Goal: Information Seeking & Learning: Learn about a topic

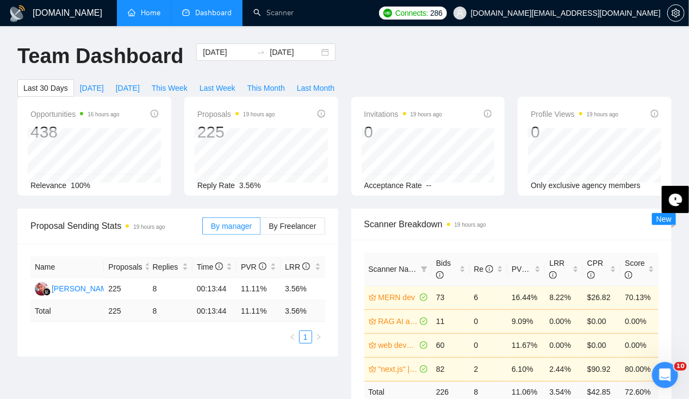
click at [141, 17] on link "Home" at bounding box center [144, 12] width 33 height 9
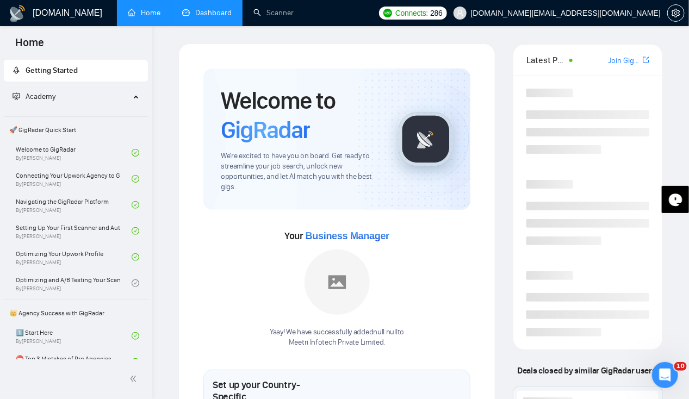
click at [208, 13] on link "Dashboard" at bounding box center [207, 12] width 50 height 9
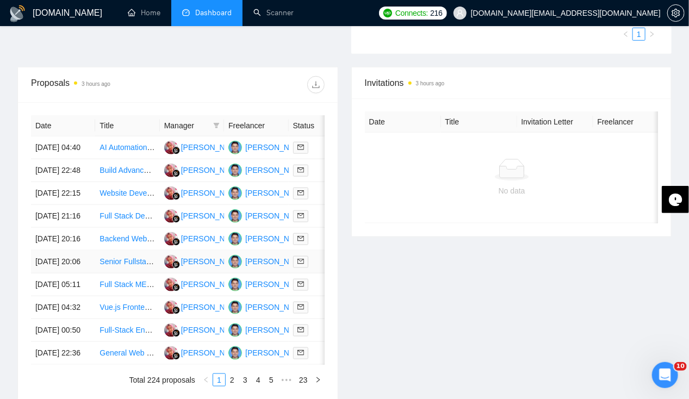
click at [64, 274] on td "[DATE] 20:06" at bounding box center [63, 262] width 64 height 23
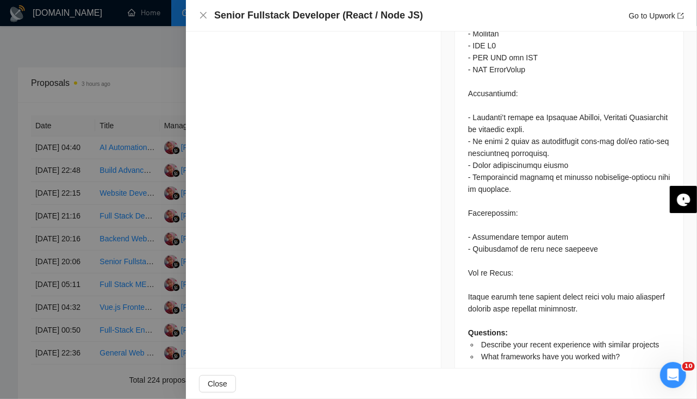
scroll to position [1123, 0]
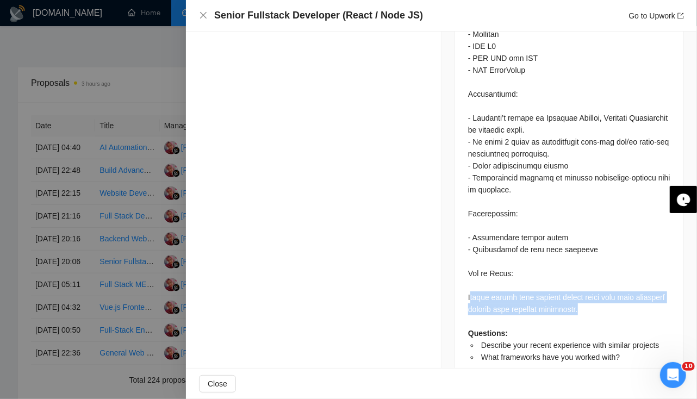
drag, startPoint x: 468, startPoint y: 273, endPoint x: 626, endPoint y: 284, distance: 158.2
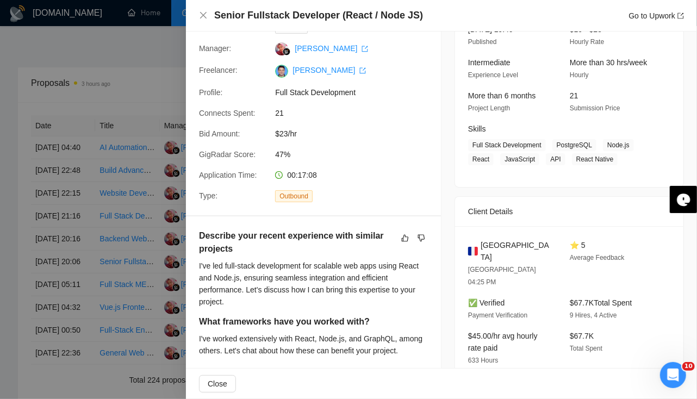
scroll to position [0, 0]
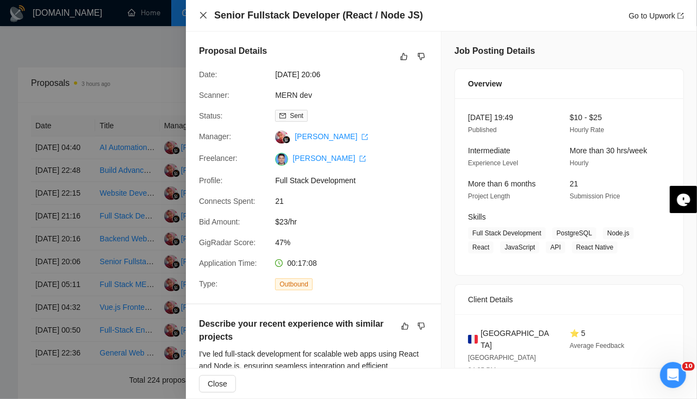
click at [207, 18] on icon "close" at bounding box center [203, 15] width 9 height 9
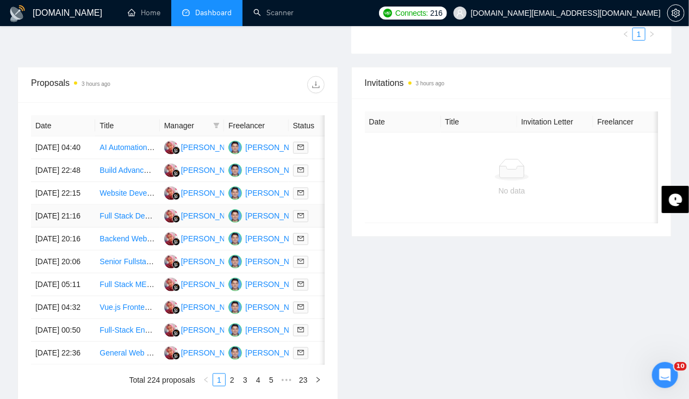
click at [44, 228] on td "[DATE] 21:16" at bounding box center [63, 216] width 64 height 23
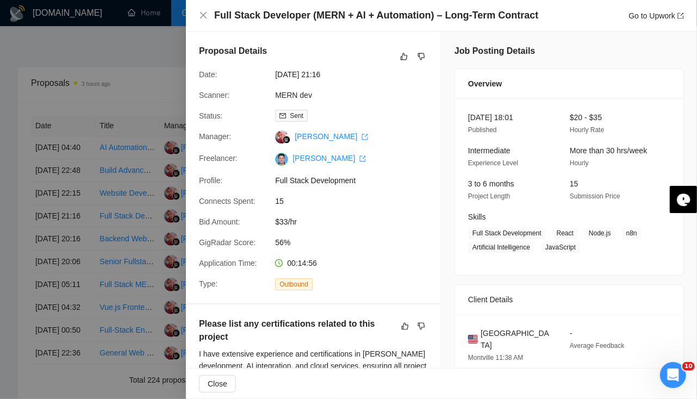
click at [140, 59] on div at bounding box center [348, 199] width 697 height 399
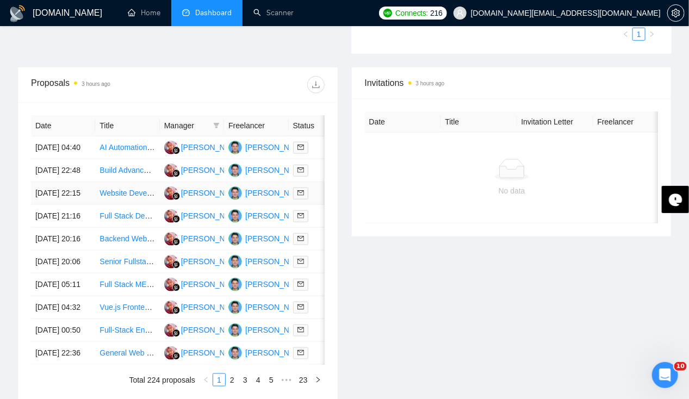
click at [57, 188] on td "[DATE] 22:15" at bounding box center [63, 193] width 64 height 23
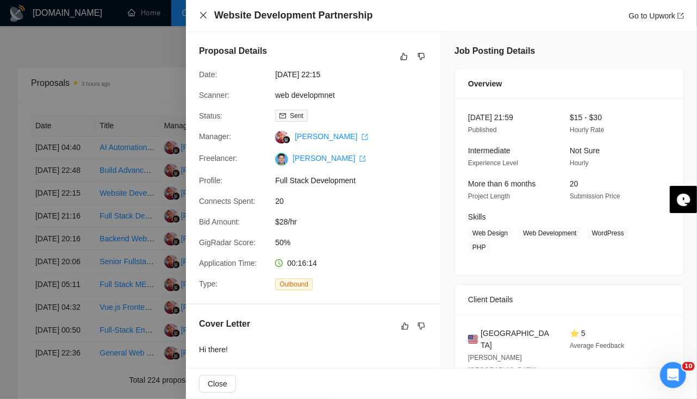
click at [202, 14] on icon "close" at bounding box center [203, 15] width 7 height 7
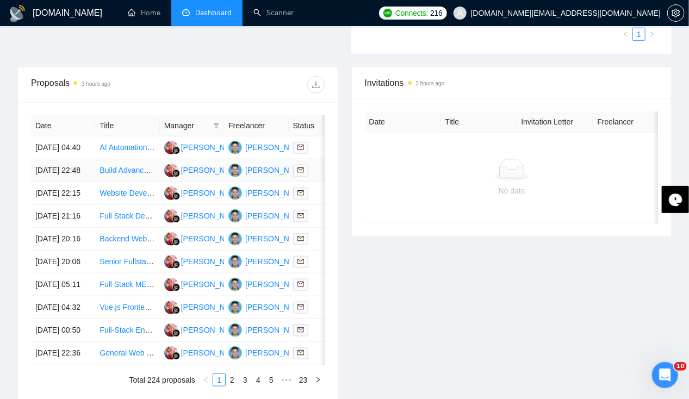
click at [63, 160] on td "[DATE] 22:48" at bounding box center [63, 170] width 64 height 23
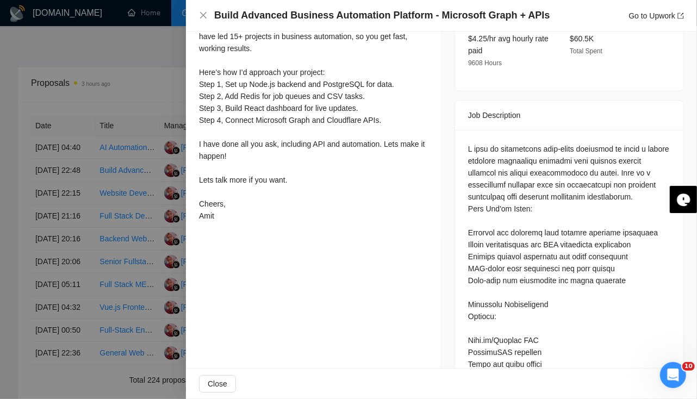
scroll to position [375, 0]
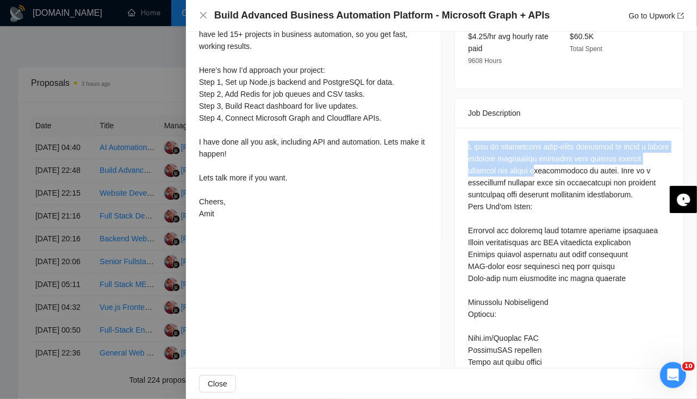
drag, startPoint x: 463, startPoint y: 131, endPoint x: 567, endPoint y: 160, distance: 107.4
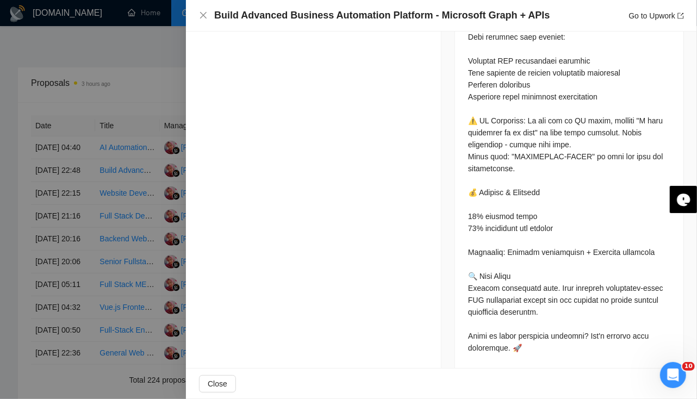
scroll to position [1228, 0]
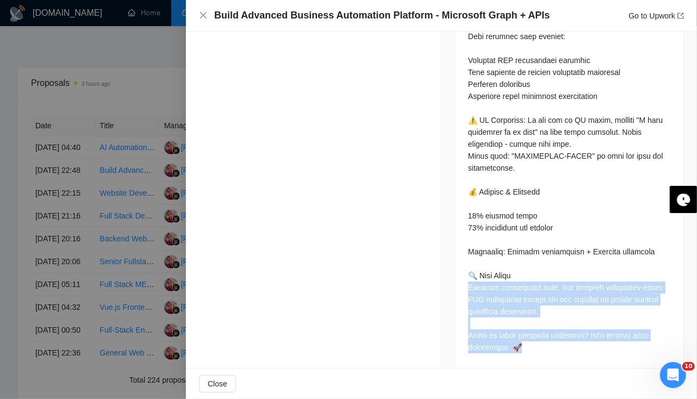
drag, startPoint x: 465, startPoint y: 271, endPoint x: 612, endPoint y: 376, distance: 181.3
click at [612, 376] on div "Build Advanced Business Automation Platform - Microsoft Graph + APIs Go to Upwo…" at bounding box center [441, 199] width 511 height 399
drag, startPoint x: 612, startPoint y: 376, endPoint x: 536, endPoint y: 355, distance: 79.2
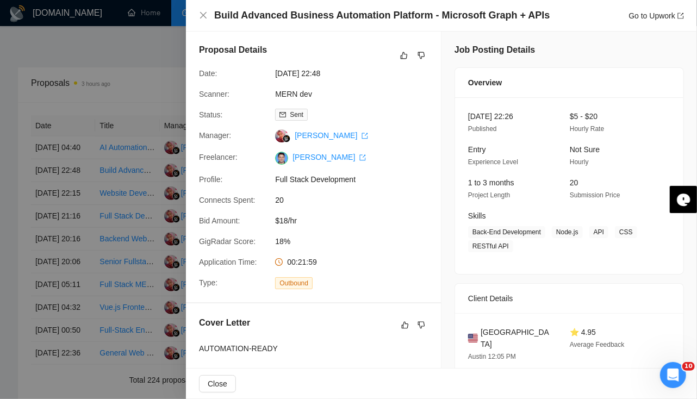
scroll to position [0, 0]
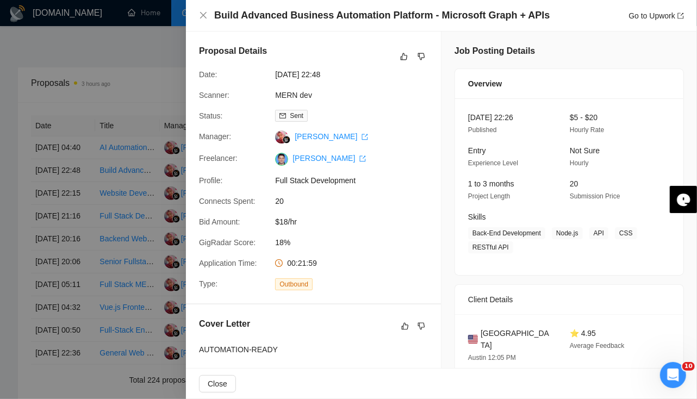
click at [65, 134] on div at bounding box center [348, 199] width 697 height 399
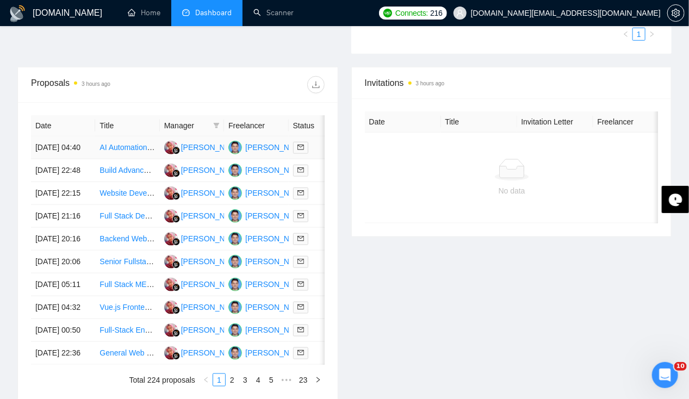
click at [65, 137] on td "[DATE] 04:40" at bounding box center [63, 148] width 64 height 23
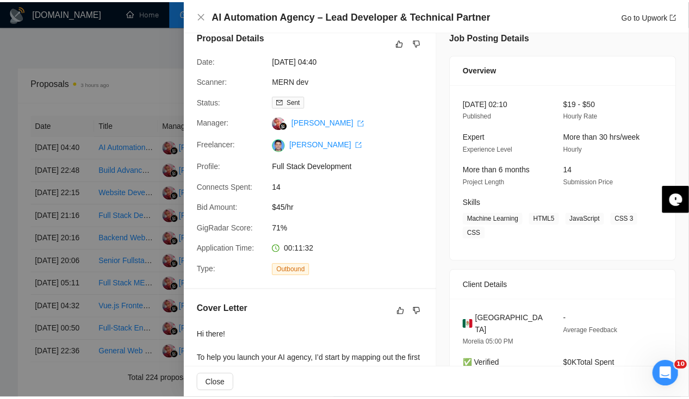
scroll to position [14, 0]
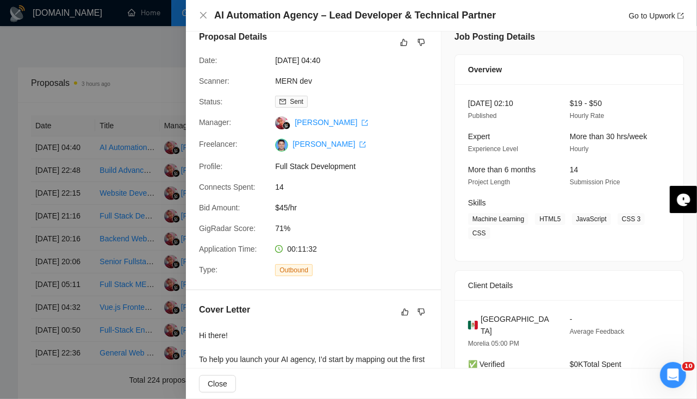
click at [141, 38] on div at bounding box center [348, 199] width 697 height 399
